Goal: Task Accomplishment & Management: Manage account settings

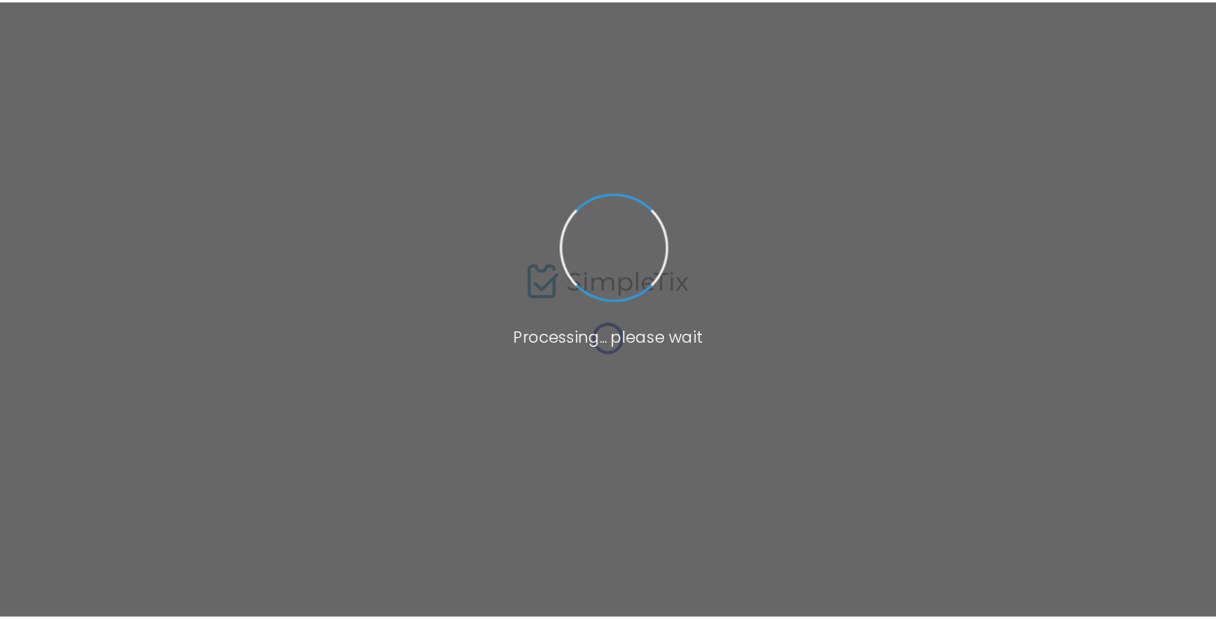
scroll to position [65, 0]
